Goal: Transaction & Acquisition: Subscribe to service/newsletter

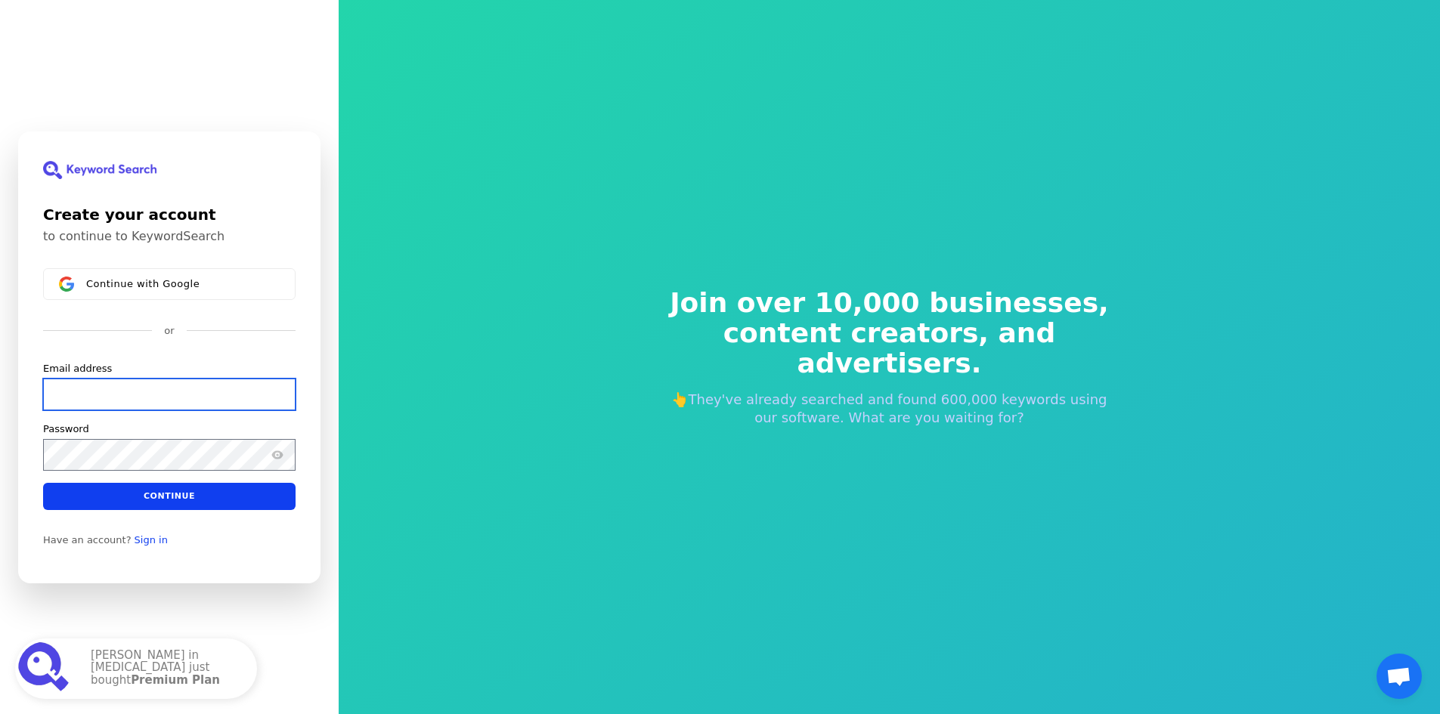
click at [110, 397] on input "Email address" at bounding box center [169, 394] width 252 height 32
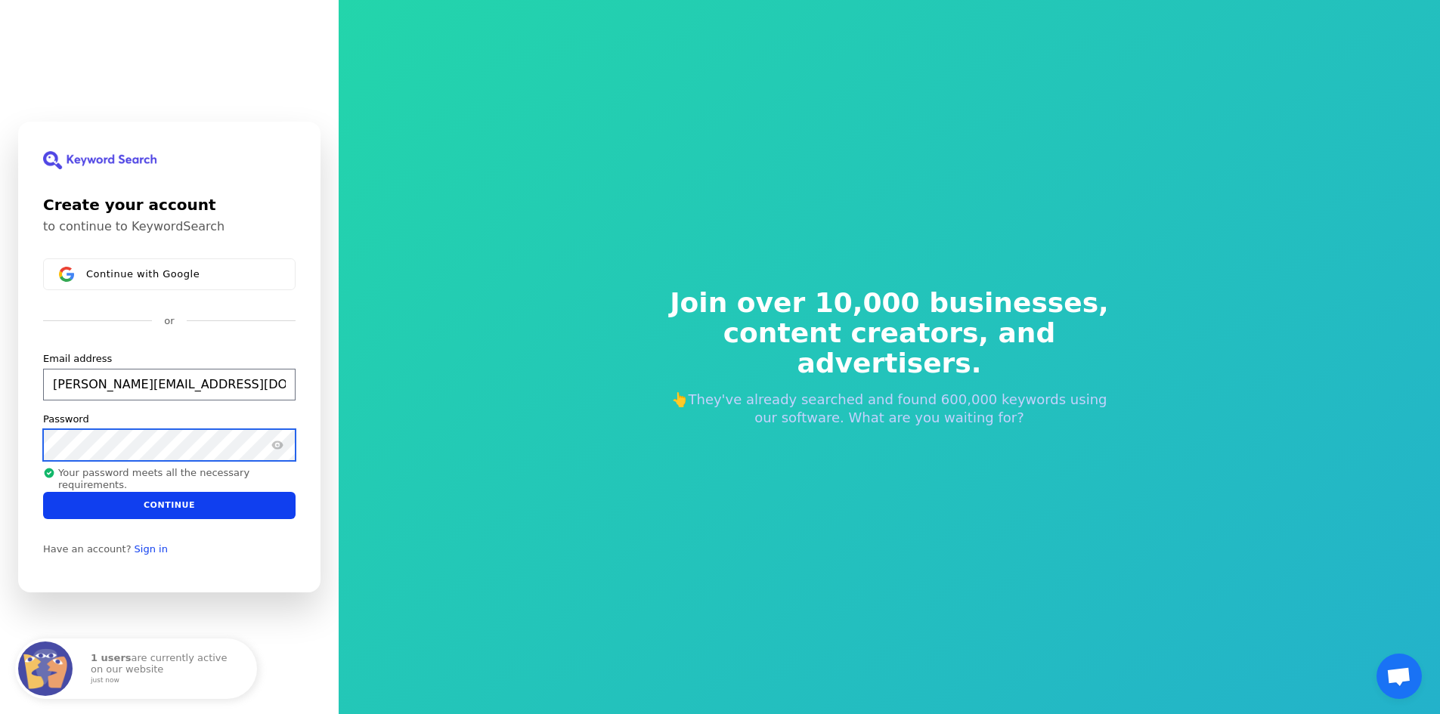
click at [43, 352] on button "submit" at bounding box center [43, 352] width 0 height 0
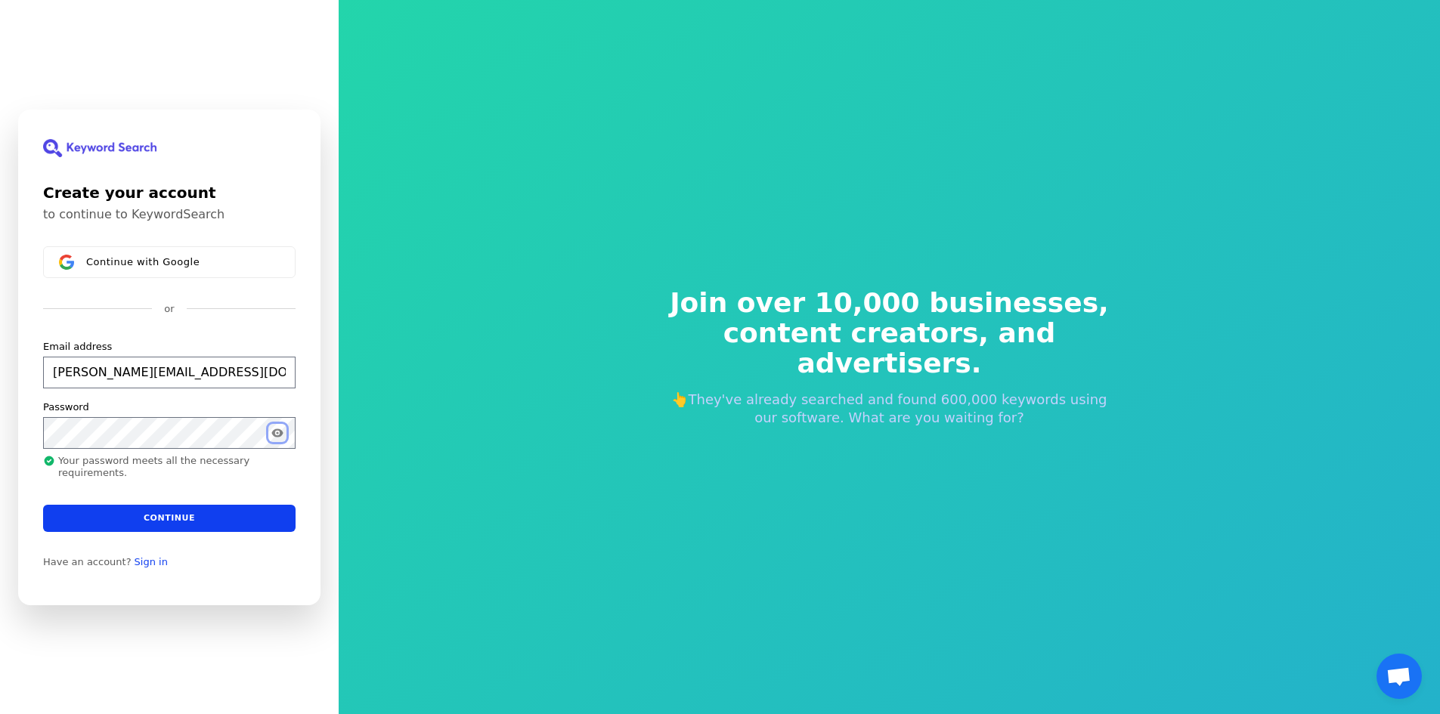
click at [277, 437] on icon "Show password" at bounding box center [276, 432] width 11 height 8
click at [43, 339] on button "submit" at bounding box center [43, 339] width 0 height 0
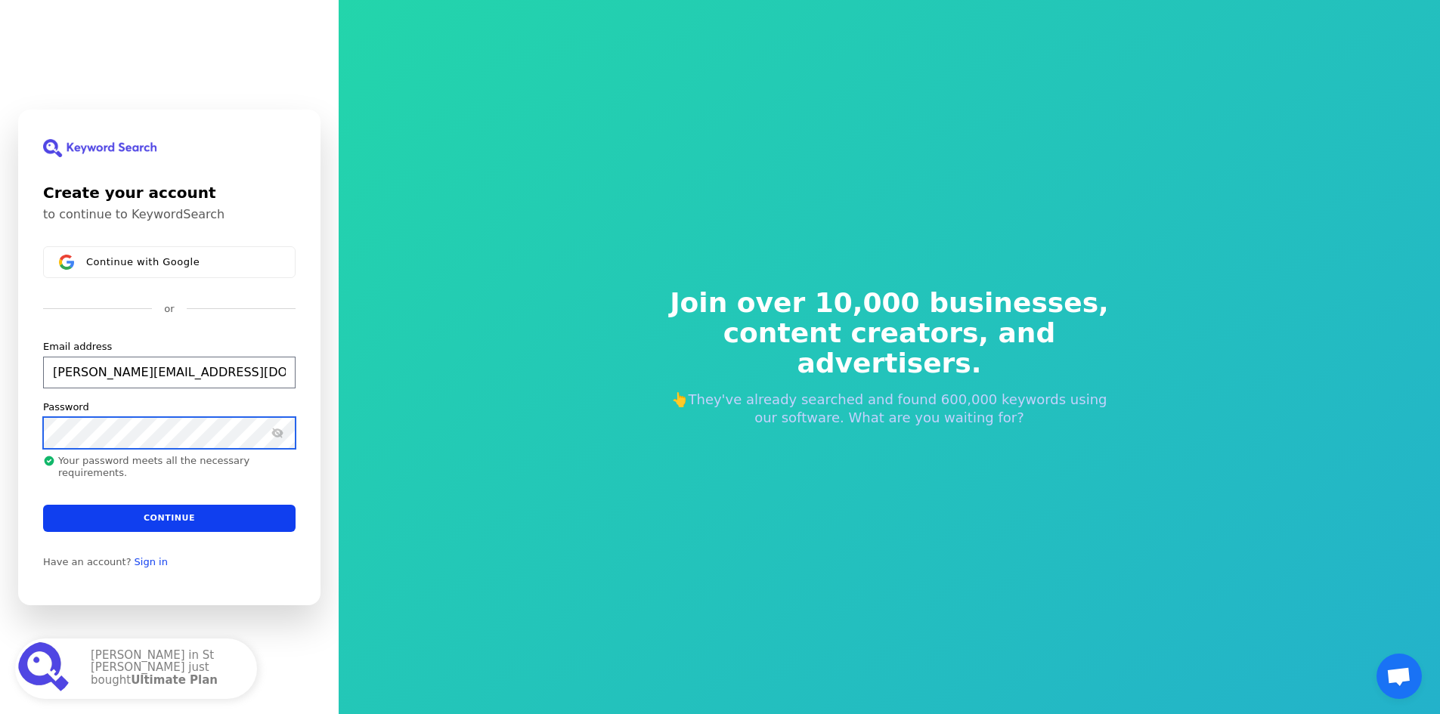
click at [43, 339] on button "submit" at bounding box center [43, 339] width 0 height 0
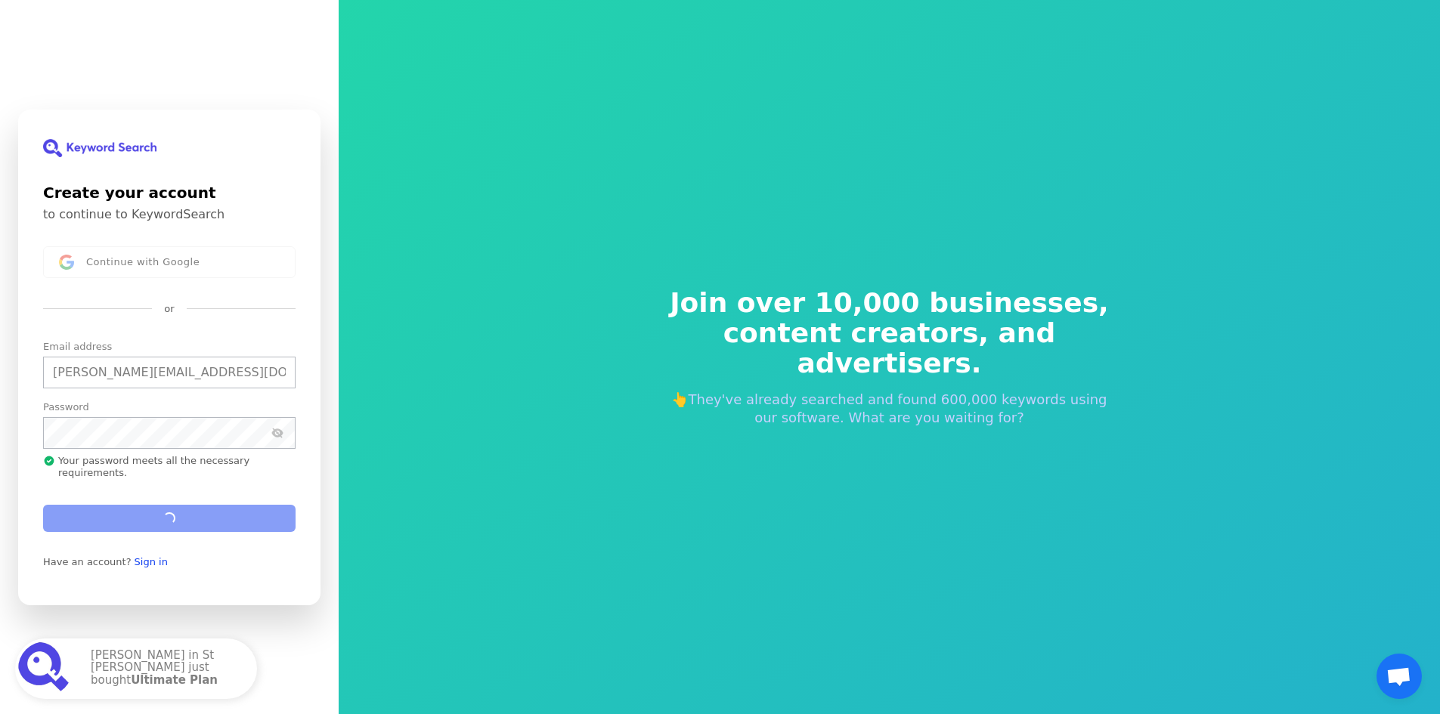
type input "[PERSON_NAME][EMAIL_ADDRESS][DOMAIN_NAME]"
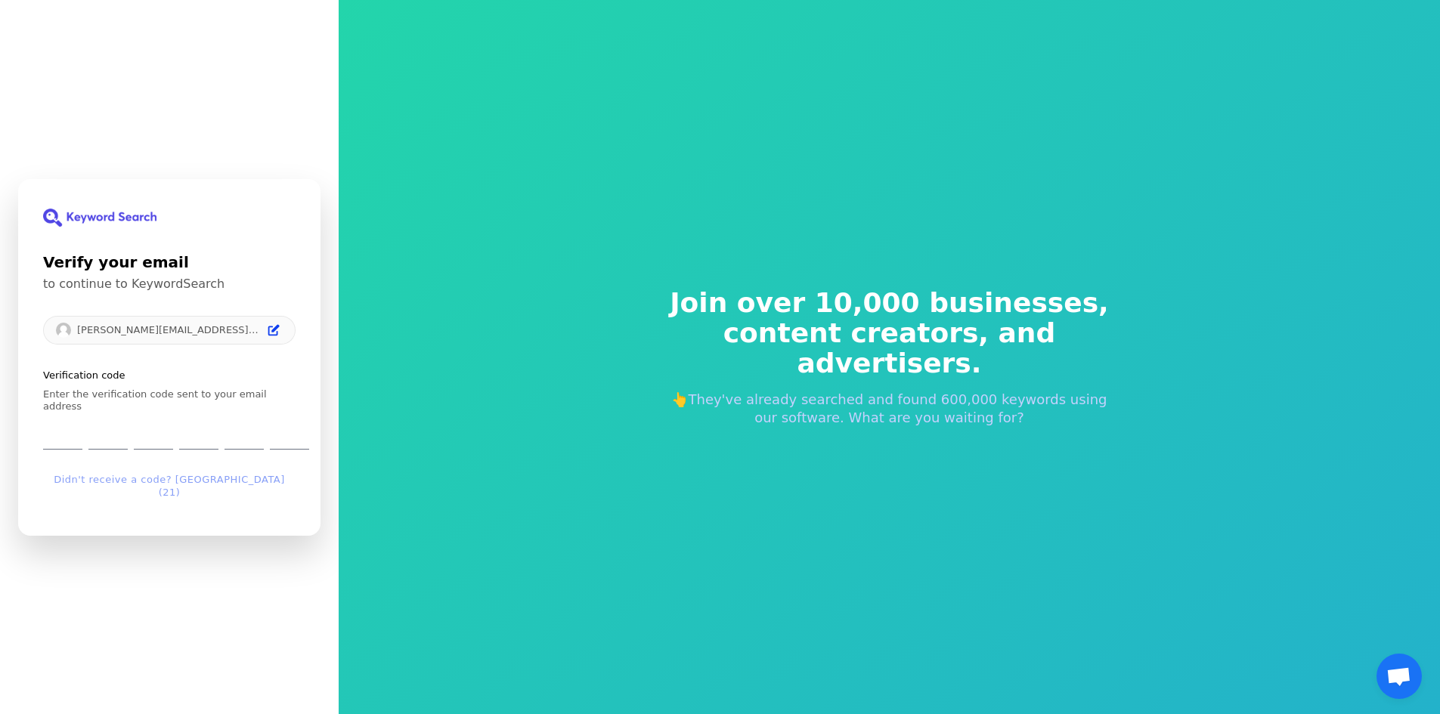
click at [41, 432] on div "Verify your email to continue to KeywordSearch [PERSON_NAME][EMAIL_ADDRESS][DOM…" at bounding box center [169, 357] width 302 height 357
click at [59, 443] on input "Enter verification code. Digit 1" at bounding box center [62, 434] width 39 height 31
type input "5"
type input "1"
type input "9"
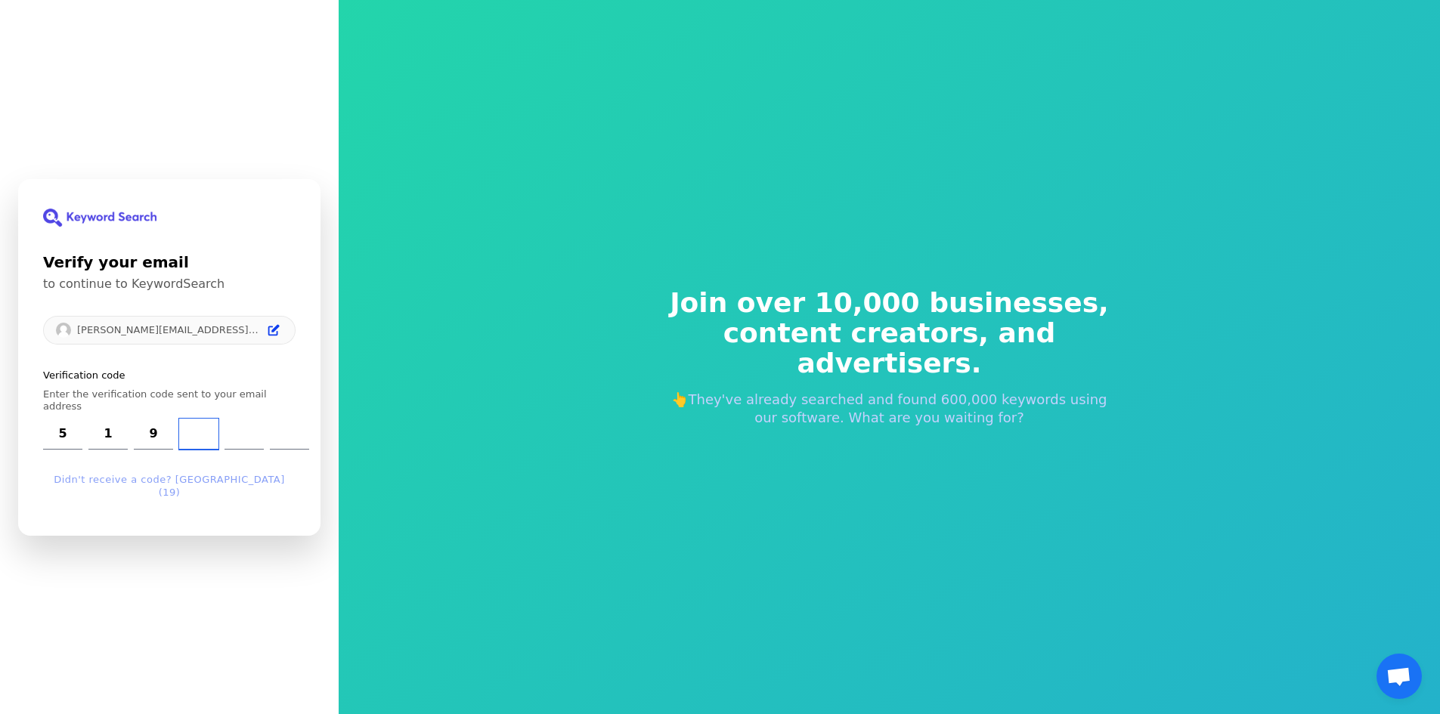
type input "1"
type input "9"
